Goal: Find specific page/section: Find specific page/section

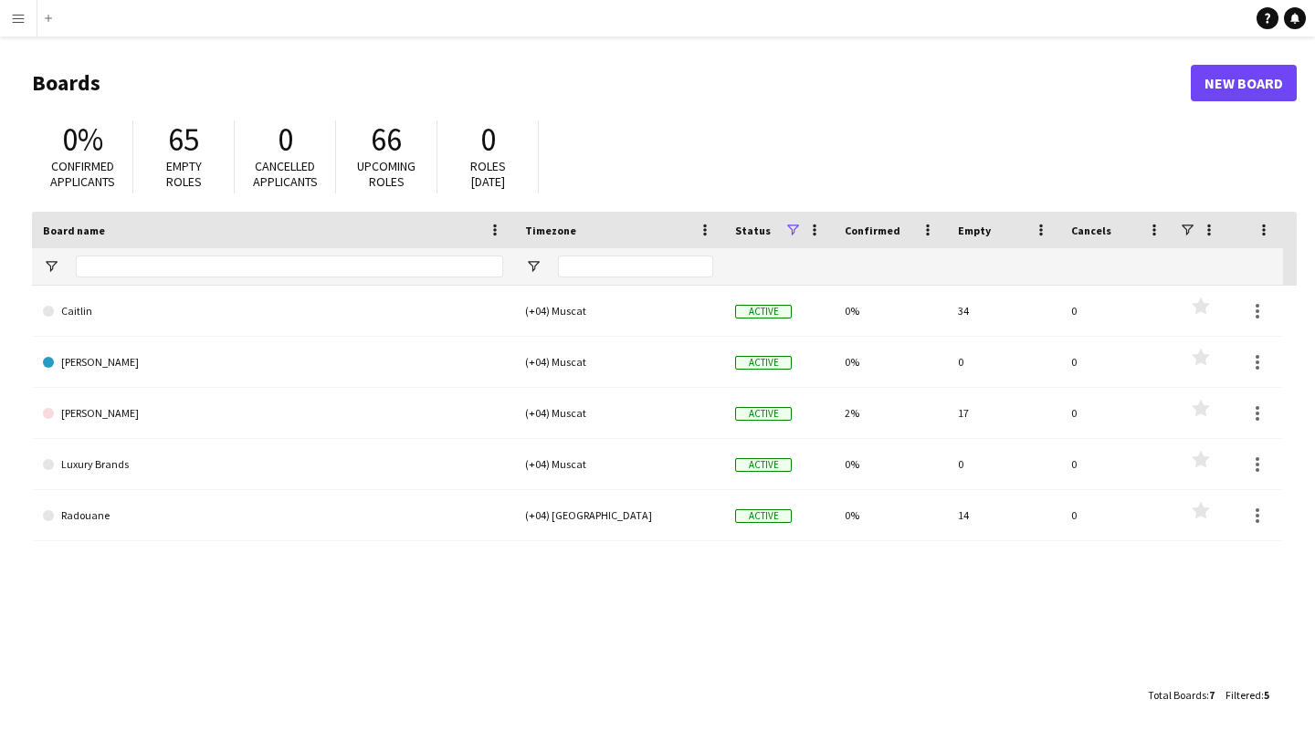
click at [616, 50] on main "Boards New Board 0% Confirmed applicants 65 Empty roles 0 Cancelled applicants …" at bounding box center [657, 389] width 1315 height 704
click at [206, 147] on div "65" at bounding box center [184, 140] width 64 height 38
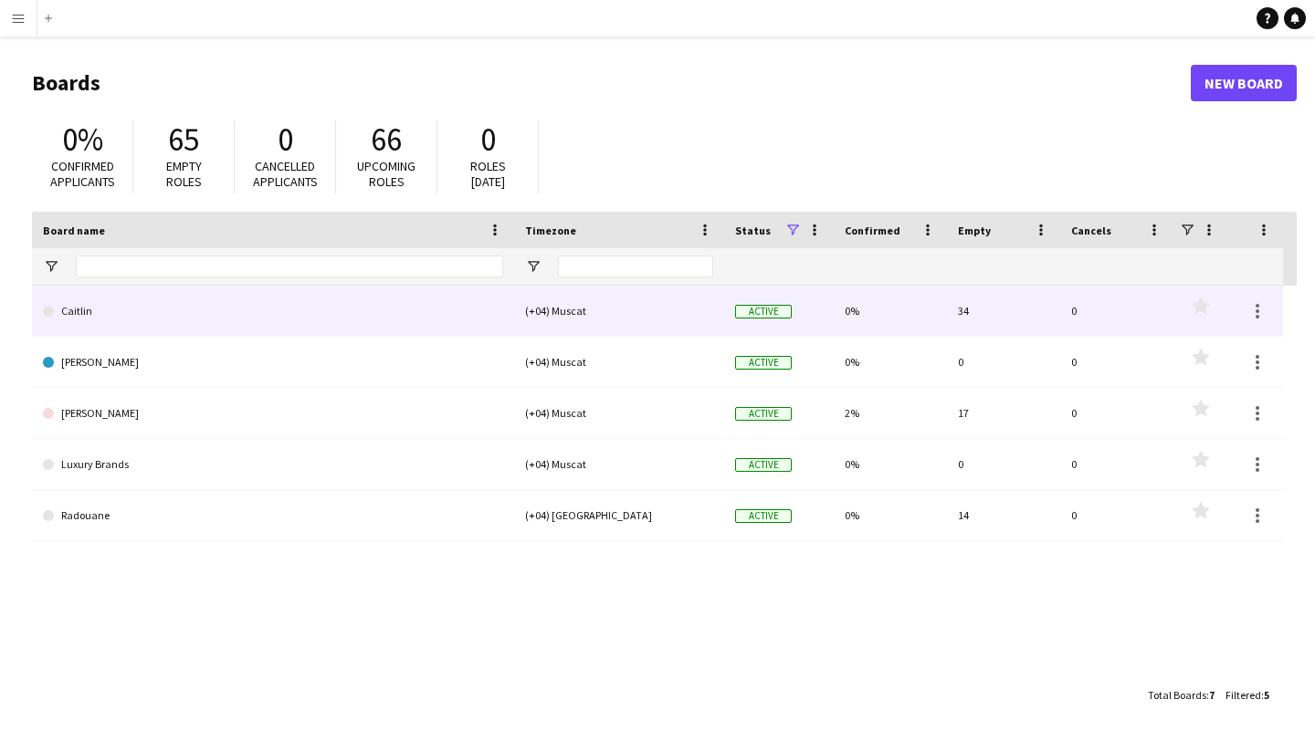
click at [365, 310] on link "Caitlin" at bounding box center [273, 311] width 460 height 51
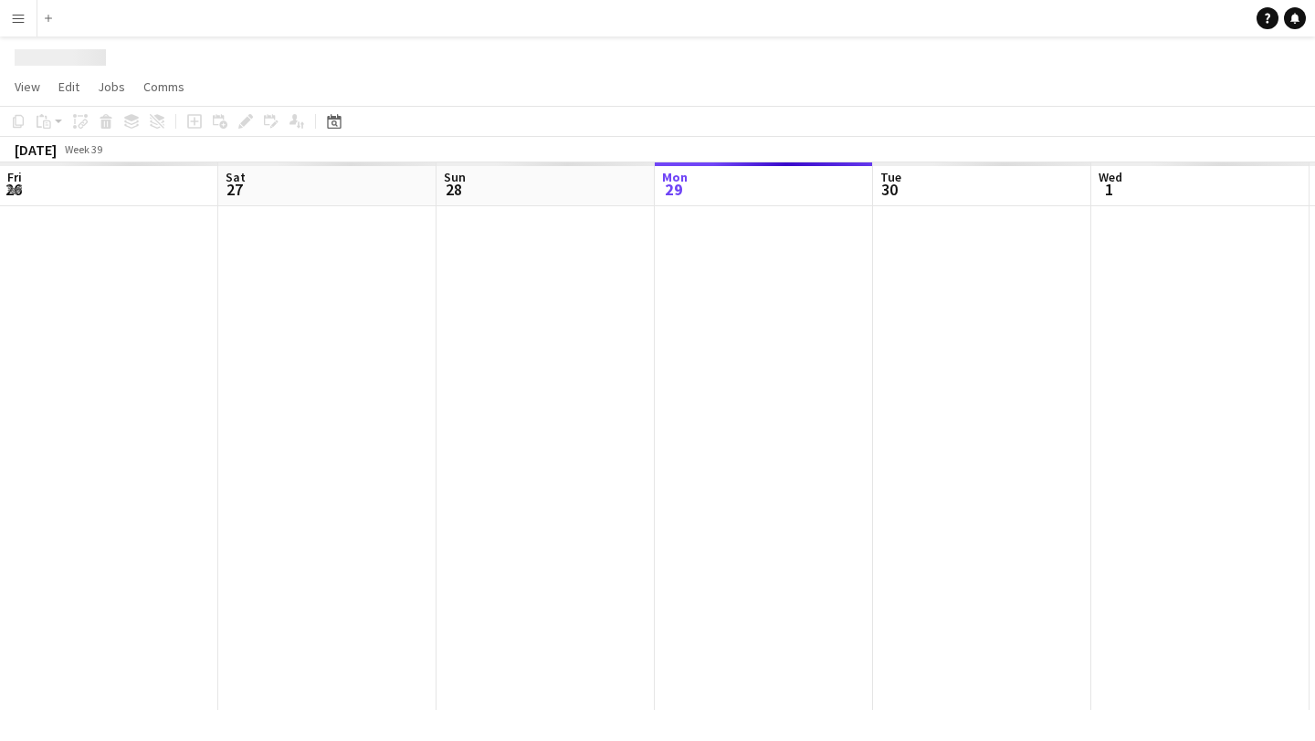
scroll to position [0, 436]
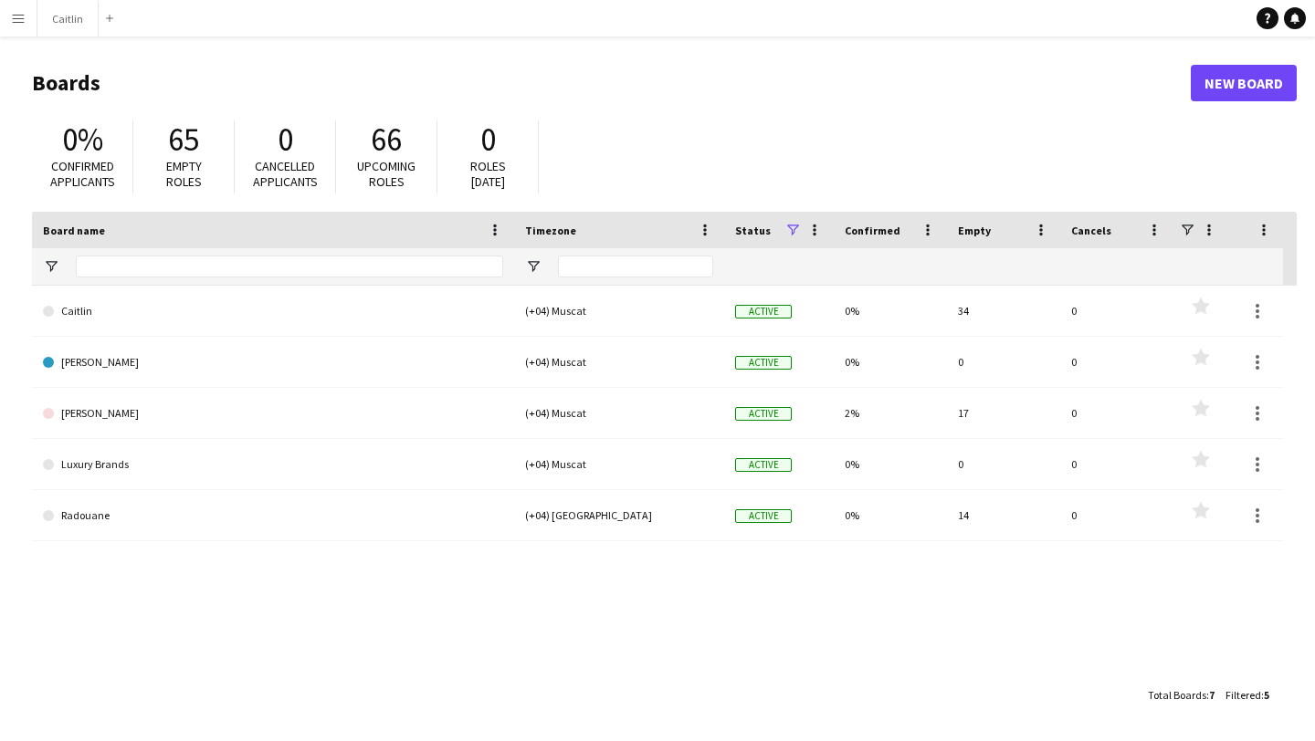
click at [25, 20] on app-icon "Menu" at bounding box center [18, 18] width 15 height 15
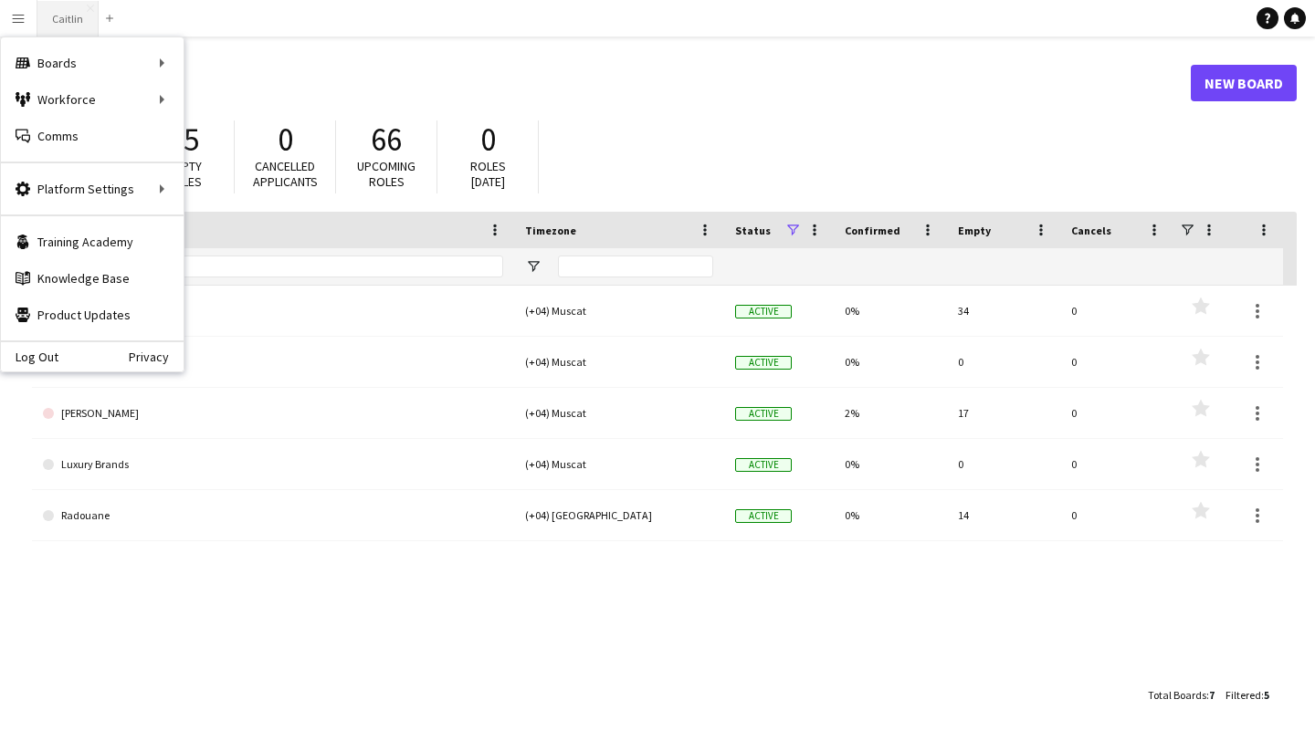
click at [46, 18] on button "Caitlin Close" at bounding box center [67, 19] width 61 height 36
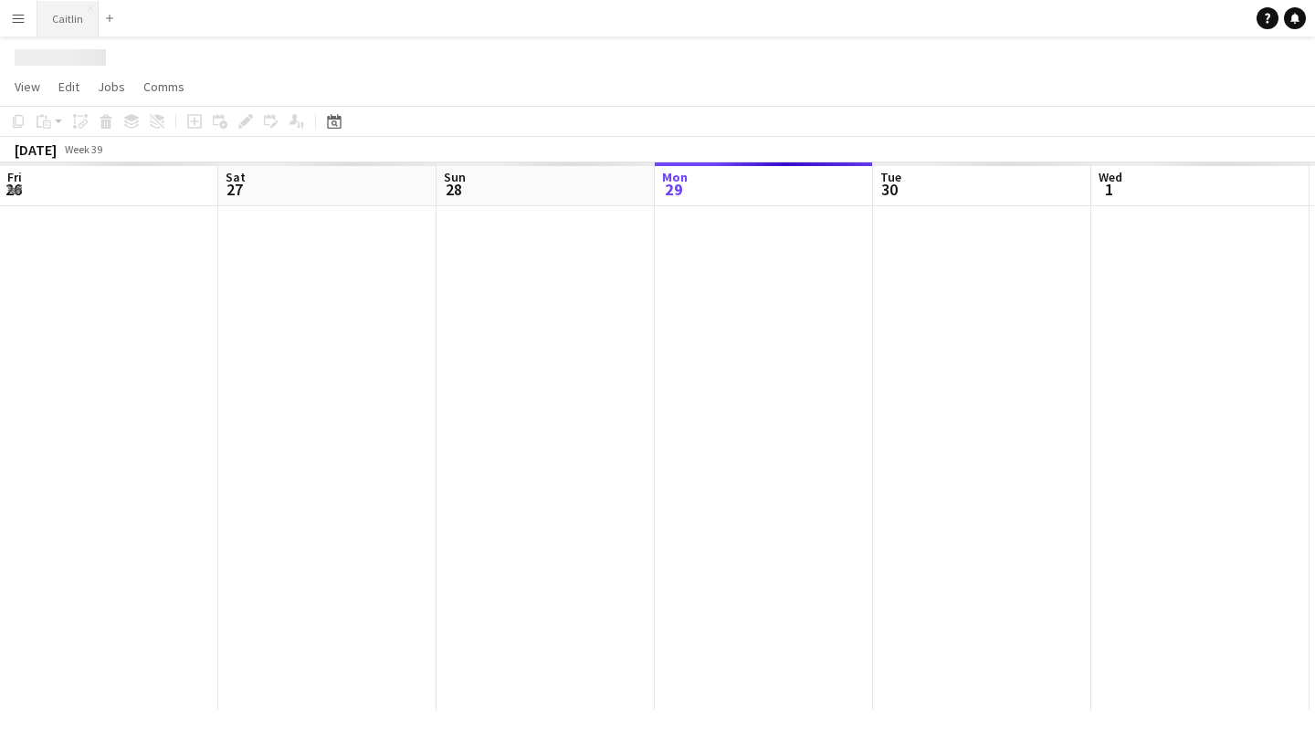
scroll to position [0, 436]
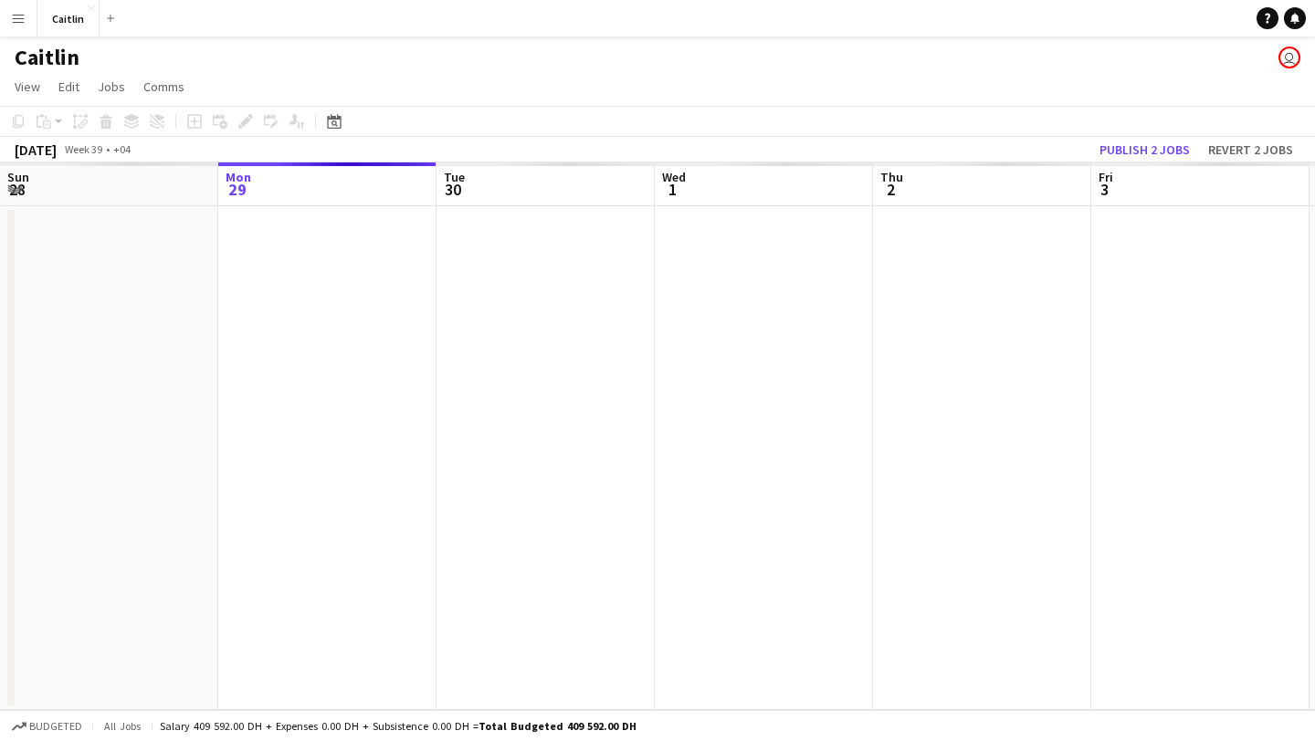
click at [28, 16] on button "Menu" at bounding box center [18, 18] width 37 height 37
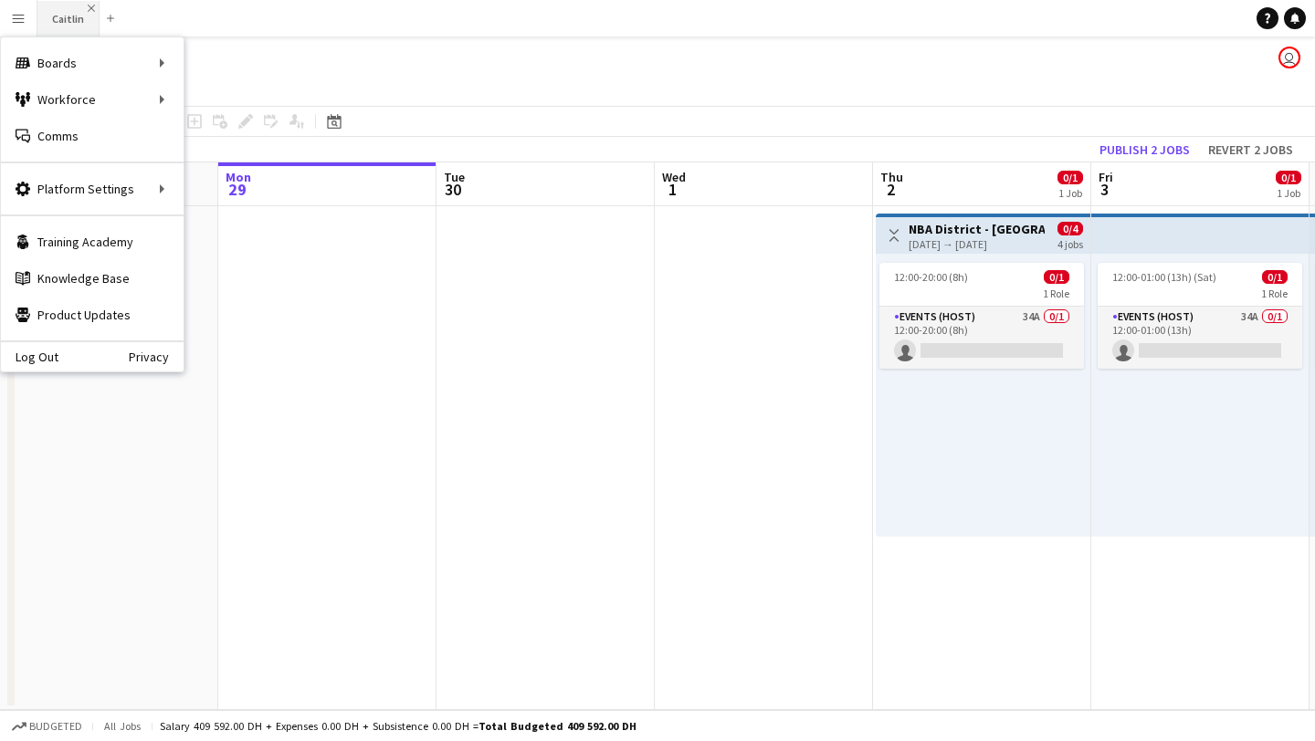
click at [88, 8] on app-icon "Close" at bounding box center [91, 8] width 7 height 7
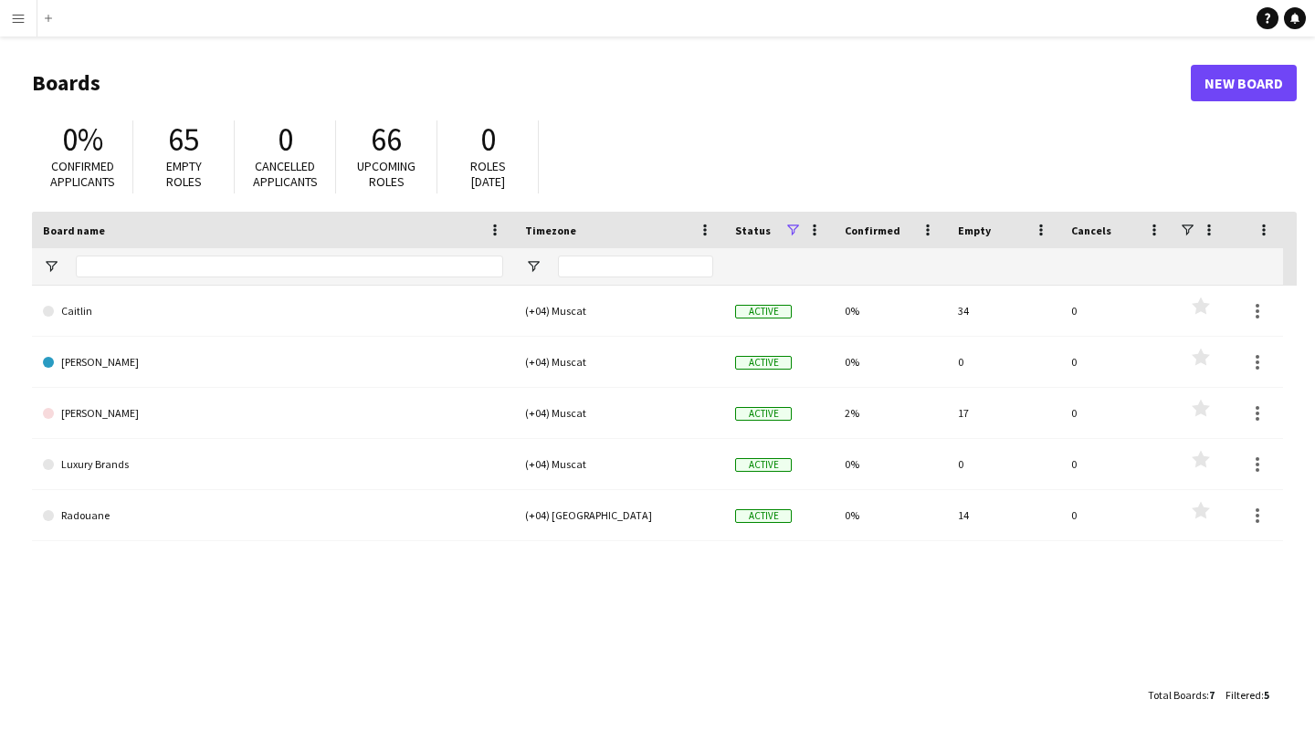
click at [22, 22] on app-icon "Menu" at bounding box center [18, 18] width 15 height 15
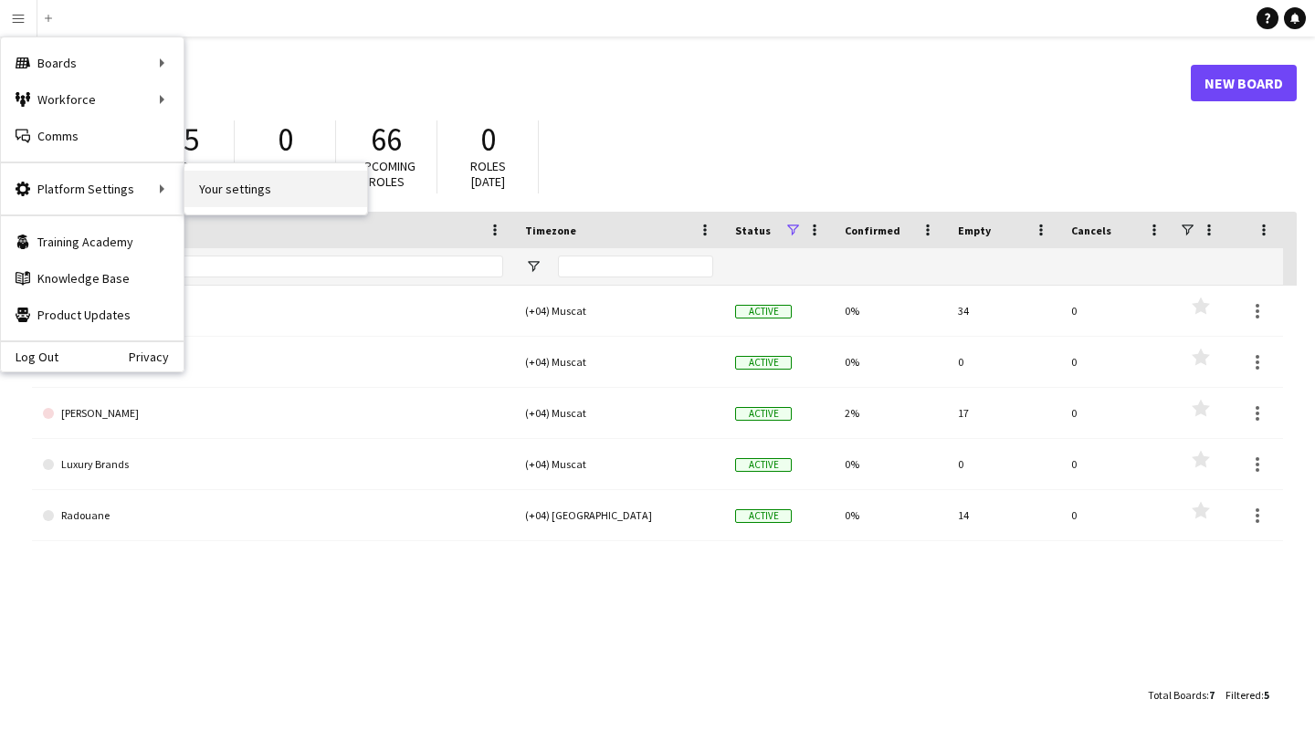
click at [231, 189] on link "Your settings" at bounding box center [275, 189] width 183 height 37
